Goal: Find specific page/section

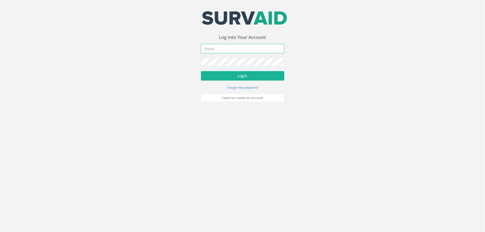
click at [217, 51] on input "email" at bounding box center [242, 48] width 83 height 9
type input "J"
type input "[PERSON_NAME][EMAIL_ADDRESS][DOMAIN_NAME]"
click at [201, 71] on button "Login" at bounding box center [242, 75] width 83 height 9
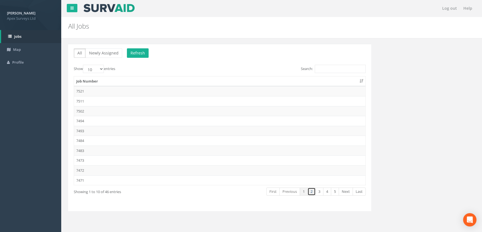
click at [312, 189] on link "2" at bounding box center [311, 192] width 8 height 8
click at [83, 138] on td "7463" at bounding box center [219, 141] width 291 height 10
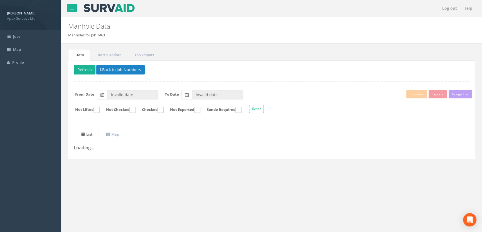
type input "[DATE]"
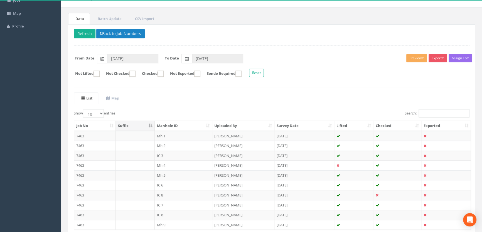
scroll to position [77, 0]
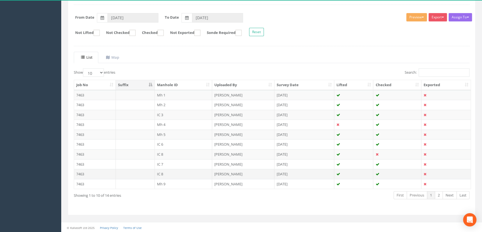
click at [161, 174] on td "IC 8" at bounding box center [184, 174] width 58 height 10
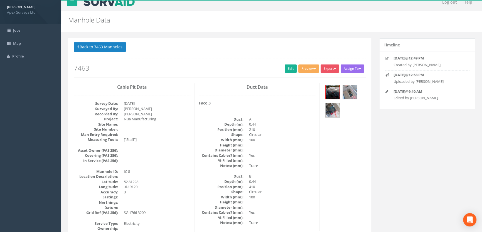
scroll to position [0, 0]
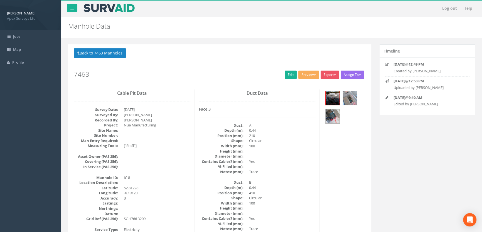
click at [353, 97] on img at bounding box center [350, 98] width 14 height 14
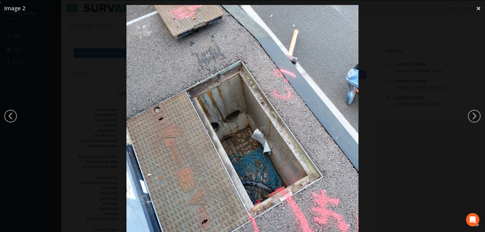
click at [470, 111] on div at bounding box center [242, 121] width 485 height 232
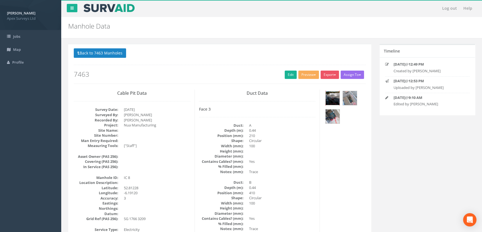
click at [329, 98] on img at bounding box center [333, 98] width 14 height 14
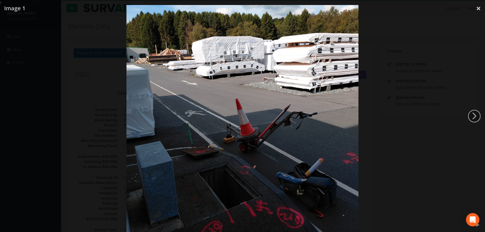
click at [405, 94] on div at bounding box center [242, 121] width 485 height 232
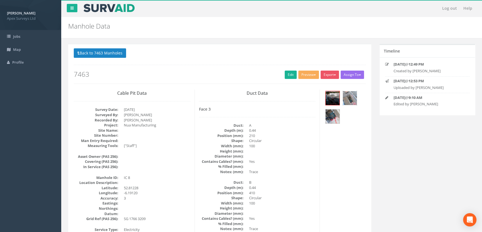
click at [347, 101] on img at bounding box center [350, 98] width 14 height 14
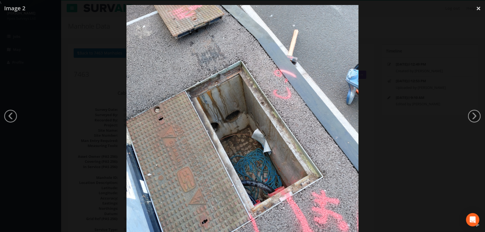
click at [470, 25] on div at bounding box center [242, 121] width 485 height 232
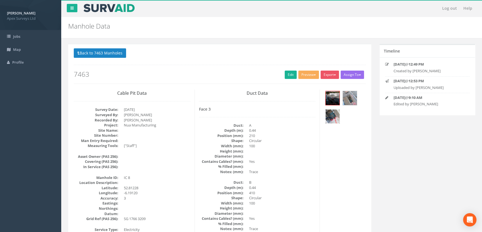
click at [331, 120] on img at bounding box center [333, 117] width 14 height 14
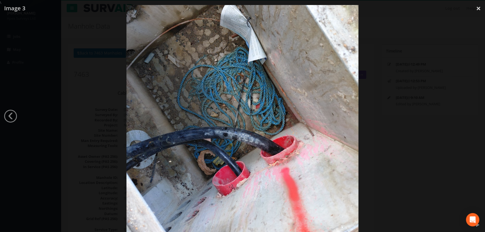
click at [422, 108] on div at bounding box center [242, 121] width 485 height 232
